Goal: Navigation & Orientation: Find specific page/section

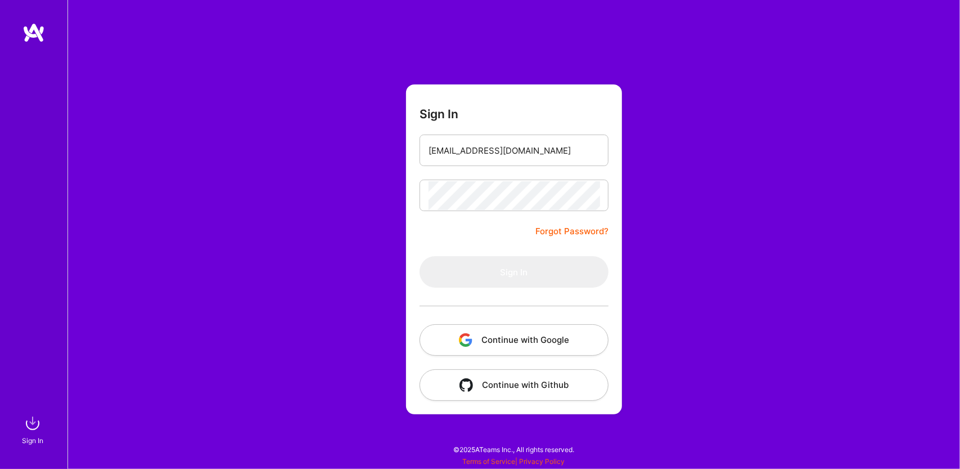
click at [466, 232] on form "Sign In [EMAIL_ADDRESS][DOMAIN_NAME] Forgot Password? Sign In Continue with Goo…" at bounding box center [514, 249] width 216 height 330
click at [529, 151] on input "[EMAIL_ADDRESS][DOMAIN_NAME]" at bounding box center [514, 150] width 171 height 29
click at [718, 174] on div "Sign In [EMAIL_ADDRESS][DOMAIN_NAME] Forgot Password? Sign In Continue with Goo…" at bounding box center [514, 234] width 893 height 469
click at [559, 169] on form "Sign In [EMAIL_ADDRESS][DOMAIN_NAME] Forgot Password? Sign In Continue with Goo…" at bounding box center [514, 249] width 216 height 330
click at [551, 146] on input "[EMAIL_ADDRESS][DOMAIN_NAME]" at bounding box center [514, 150] width 171 height 29
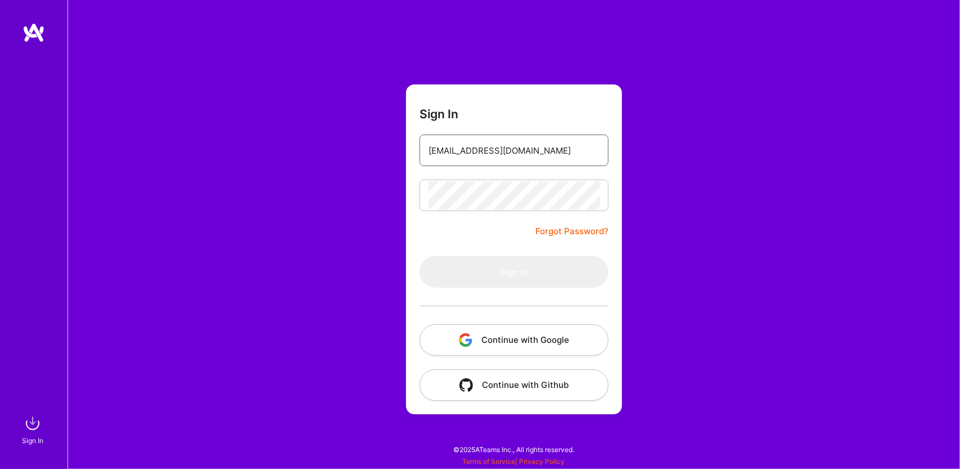
type input "[EMAIL_ADDRESS][DOMAIN_NAME]"
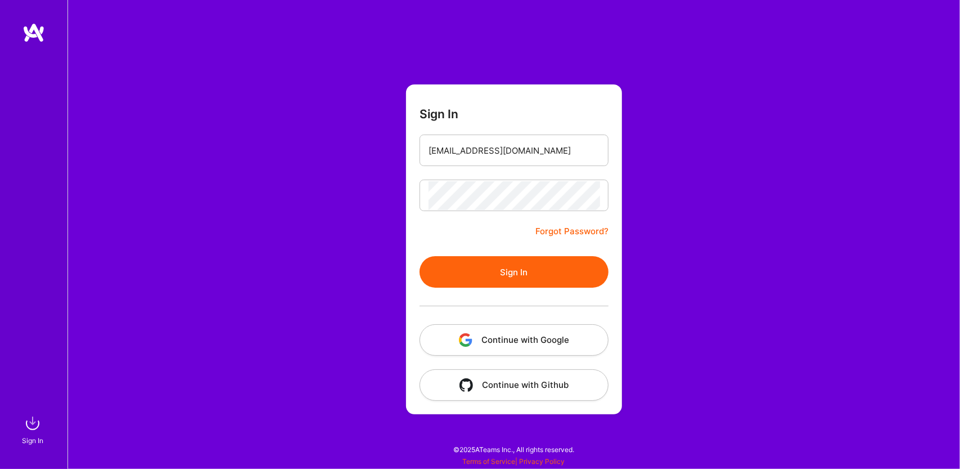
click at [681, 177] on div "Sign In [EMAIL_ADDRESS][DOMAIN_NAME] Forgot Password? Sign In Continue with Goo…" at bounding box center [514, 234] width 893 height 469
click at [531, 264] on button "Sign In" at bounding box center [514, 272] width 189 height 32
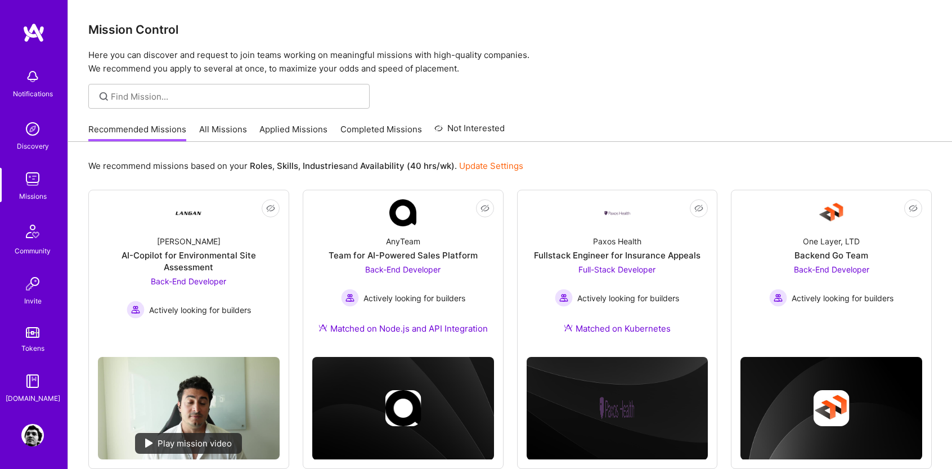
click at [656, 50] on p "Here you can discover and request to join teams working on meaningful missions …" at bounding box center [509, 61] width 843 height 27
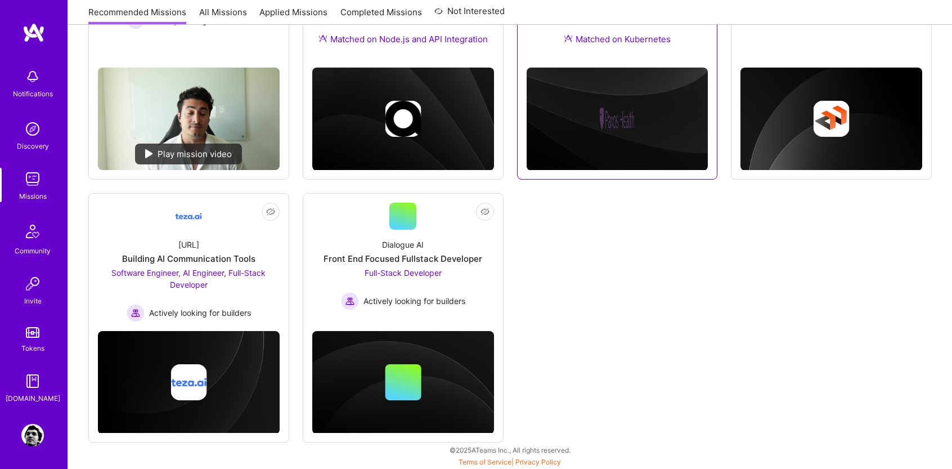
scroll to position [8, 0]
